Goal: Find specific page/section: Find specific page/section

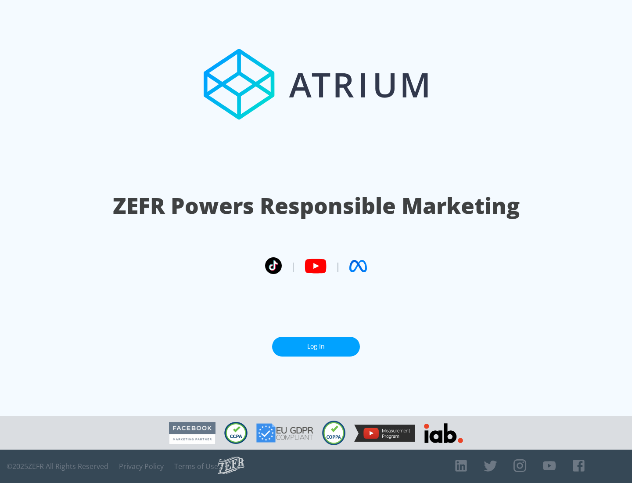
click at [316, 343] on link "Log In" at bounding box center [316, 347] width 88 height 20
